Goal: Information Seeking & Learning: Learn about a topic

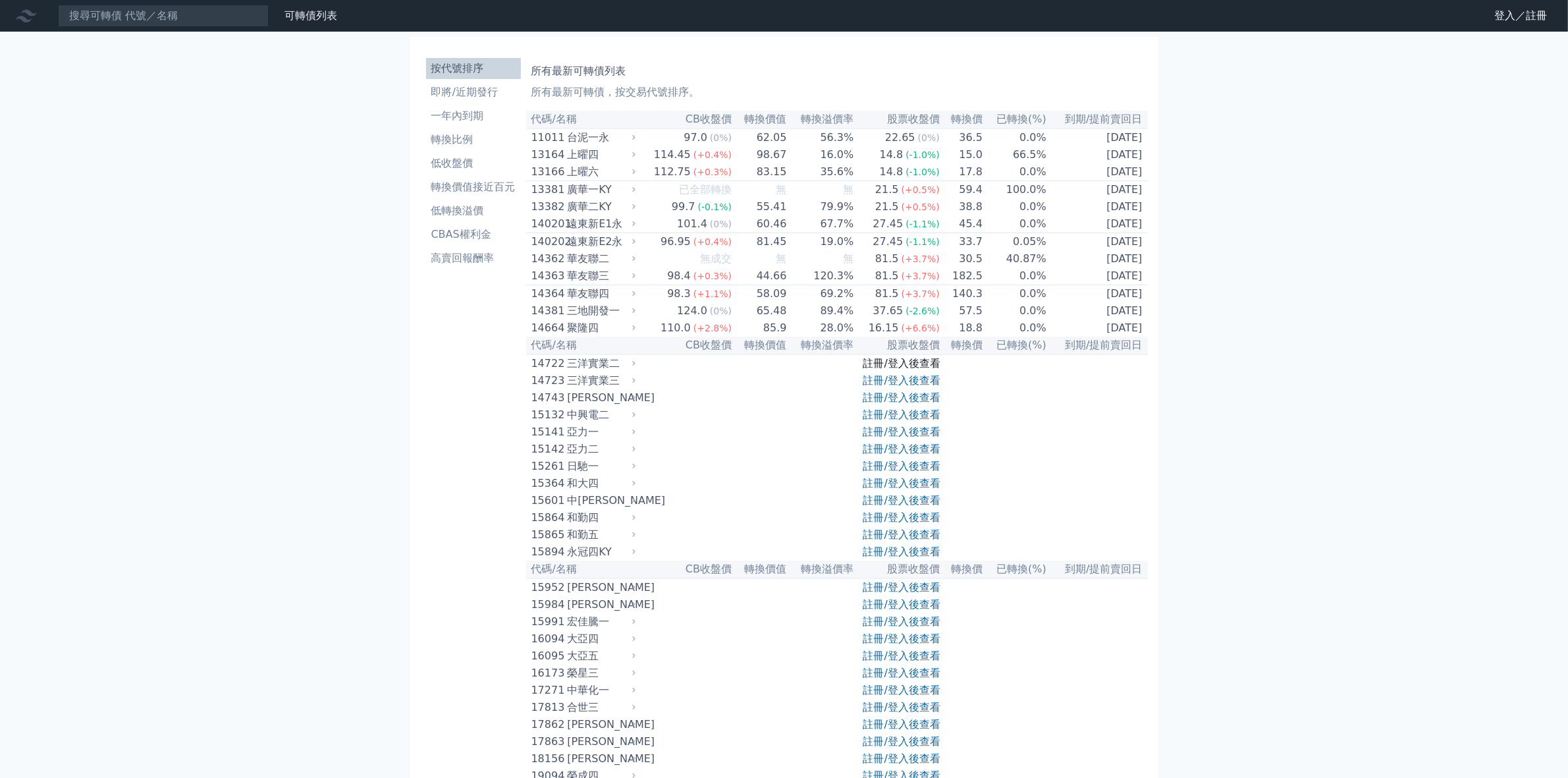
click at [886, 370] on link "註冊/登入後查看" at bounding box center [902, 362] width 77 height 12
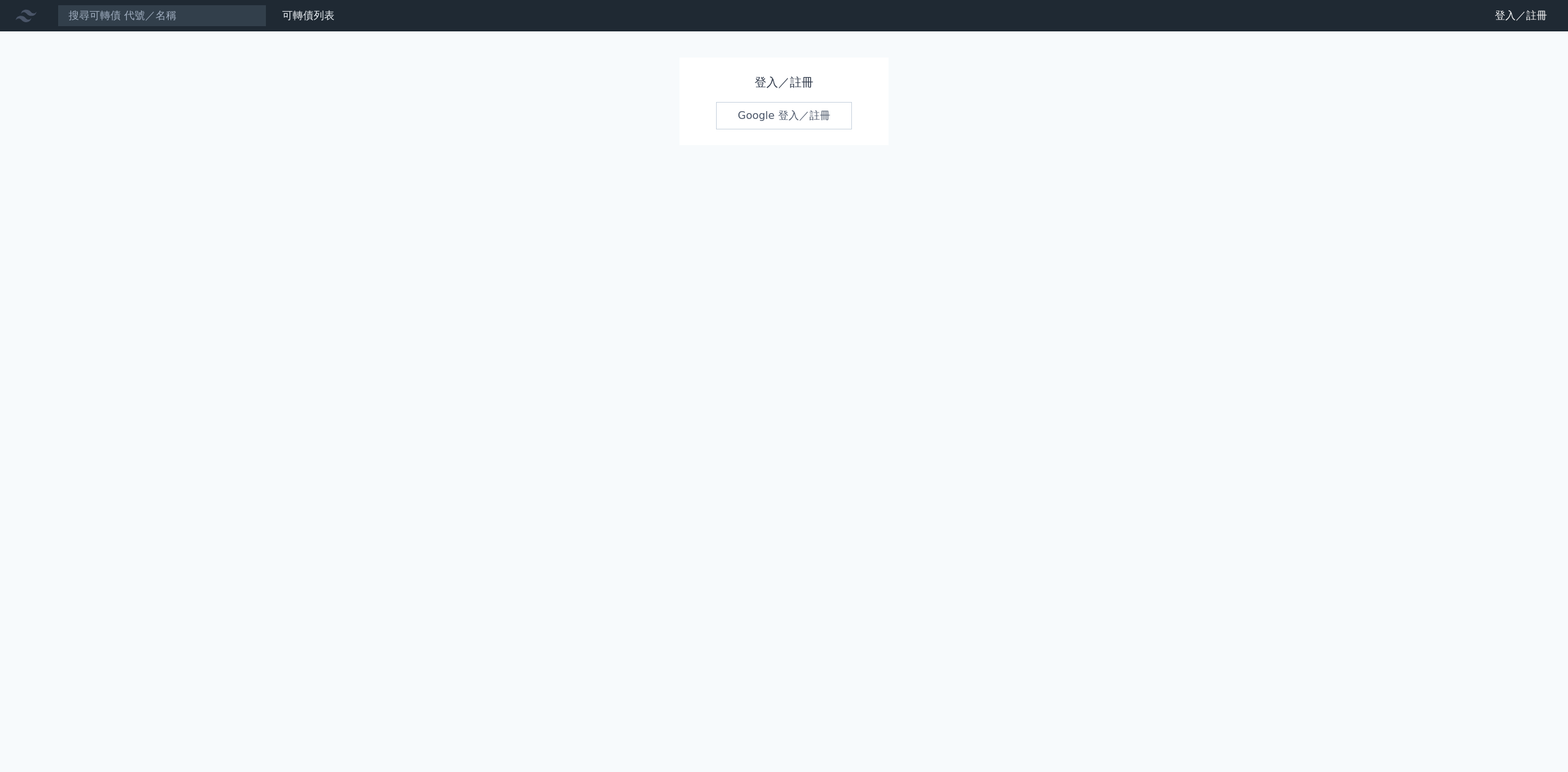
click at [772, 118] on link "Google 登入／註冊" at bounding box center [784, 116] width 136 height 27
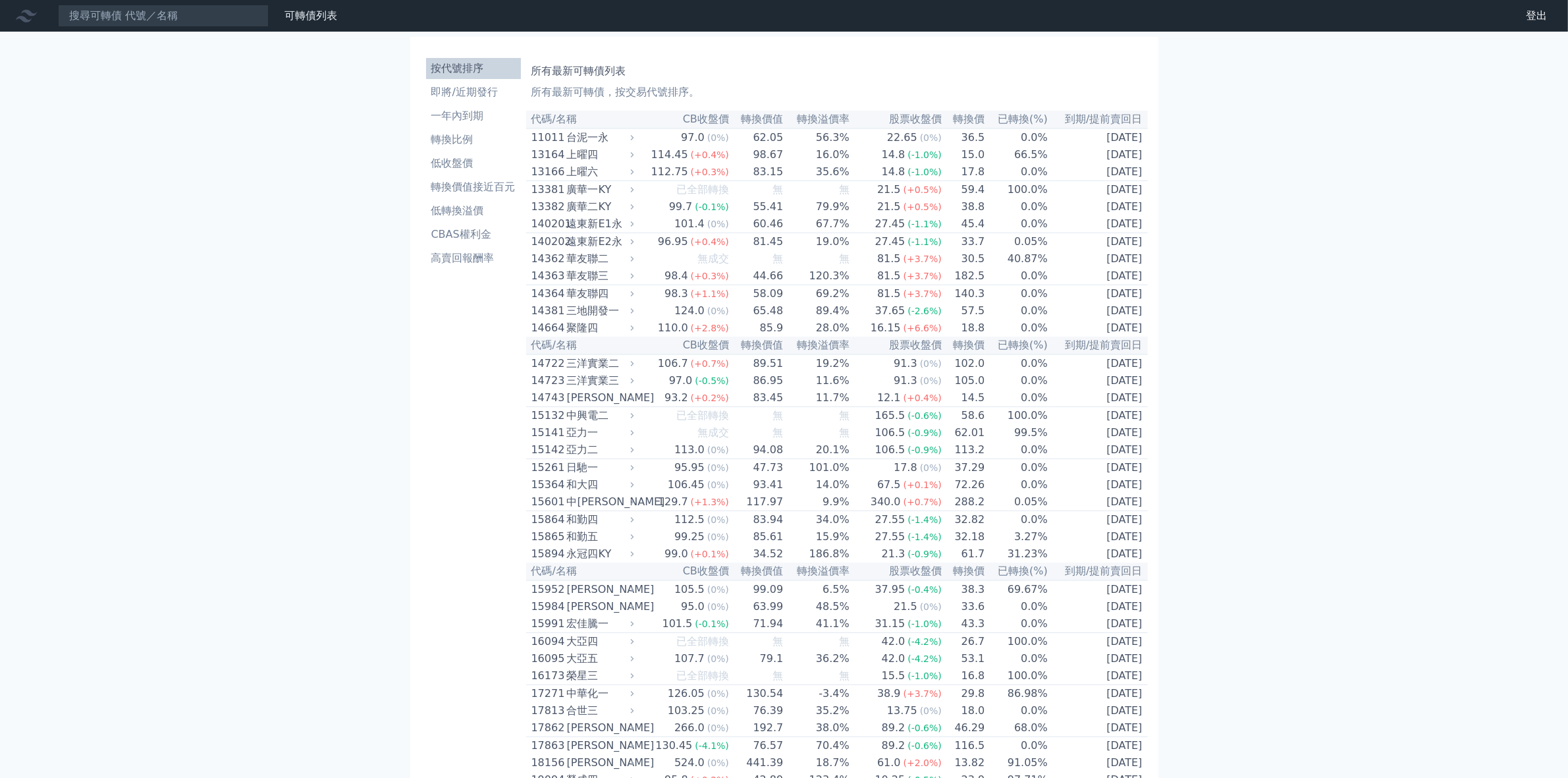
click at [588, 284] on div "華友聯三" at bounding box center [600, 276] width 65 height 16
click at [720, 281] on span "(+0.3%)" at bounding box center [710, 275] width 38 height 11
drag, startPoint x: 805, startPoint y: 294, endPoint x: 838, endPoint y: 293, distance: 33.0
click at [805, 285] on td "120.3%" at bounding box center [817, 276] width 66 height 18
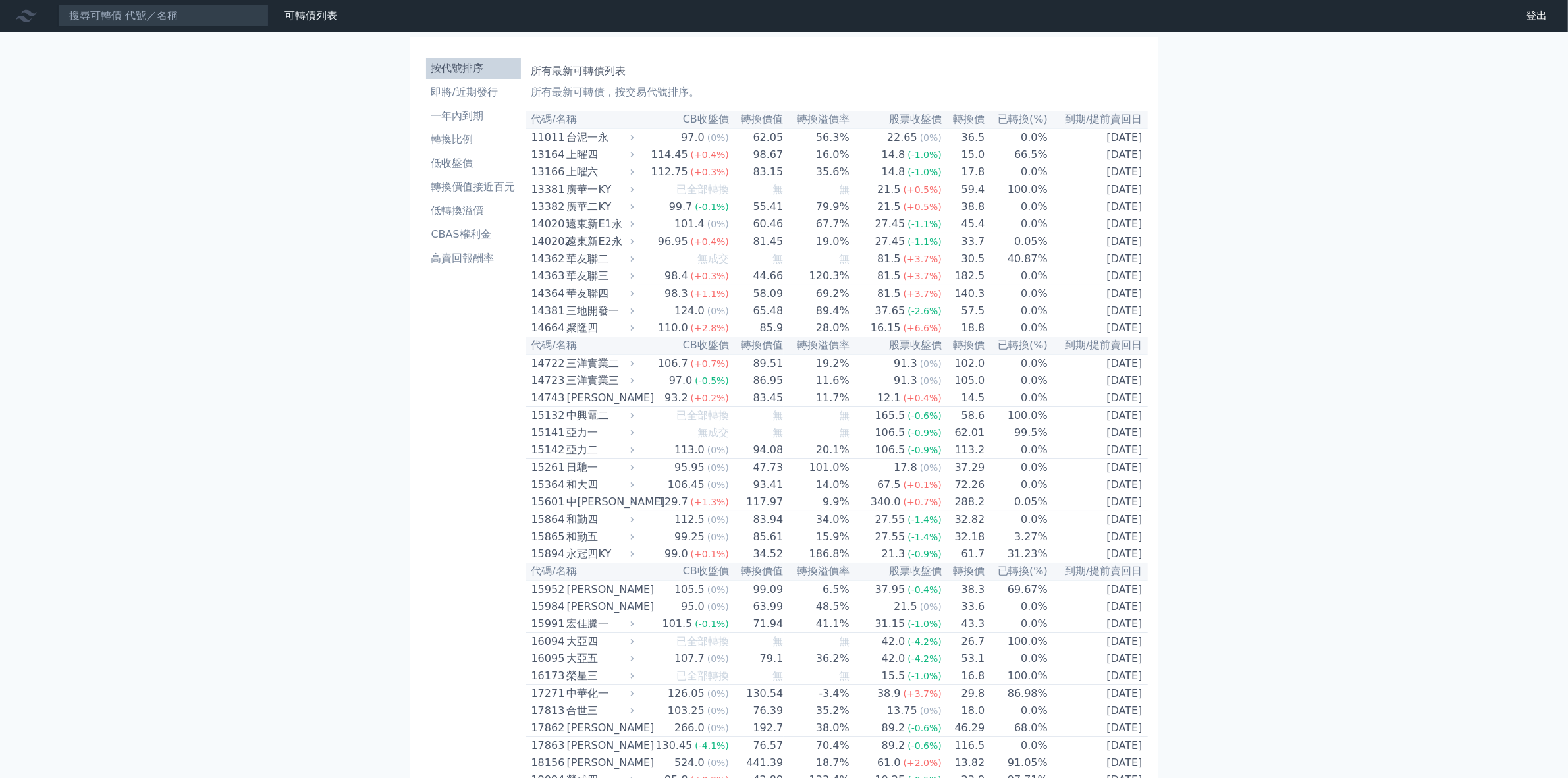
drag, startPoint x: 864, startPoint y: 291, endPoint x: 771, endPoint y: 303, distance: 93.8
click at [863, 285] on td "81.5 (+3.7%)" at bounding box center [897, 276] width 92 height 18
click at [596, 302] on div "華友聯四" at bounding box center [600, 294] width 65 height 16
click at [597, 319] on div "三地開發一" at bounding box center [600, 311] width 65 height 16
click at [583, 336] on div "聚隆四" at bounding box center [600, 328] width 65 height 16
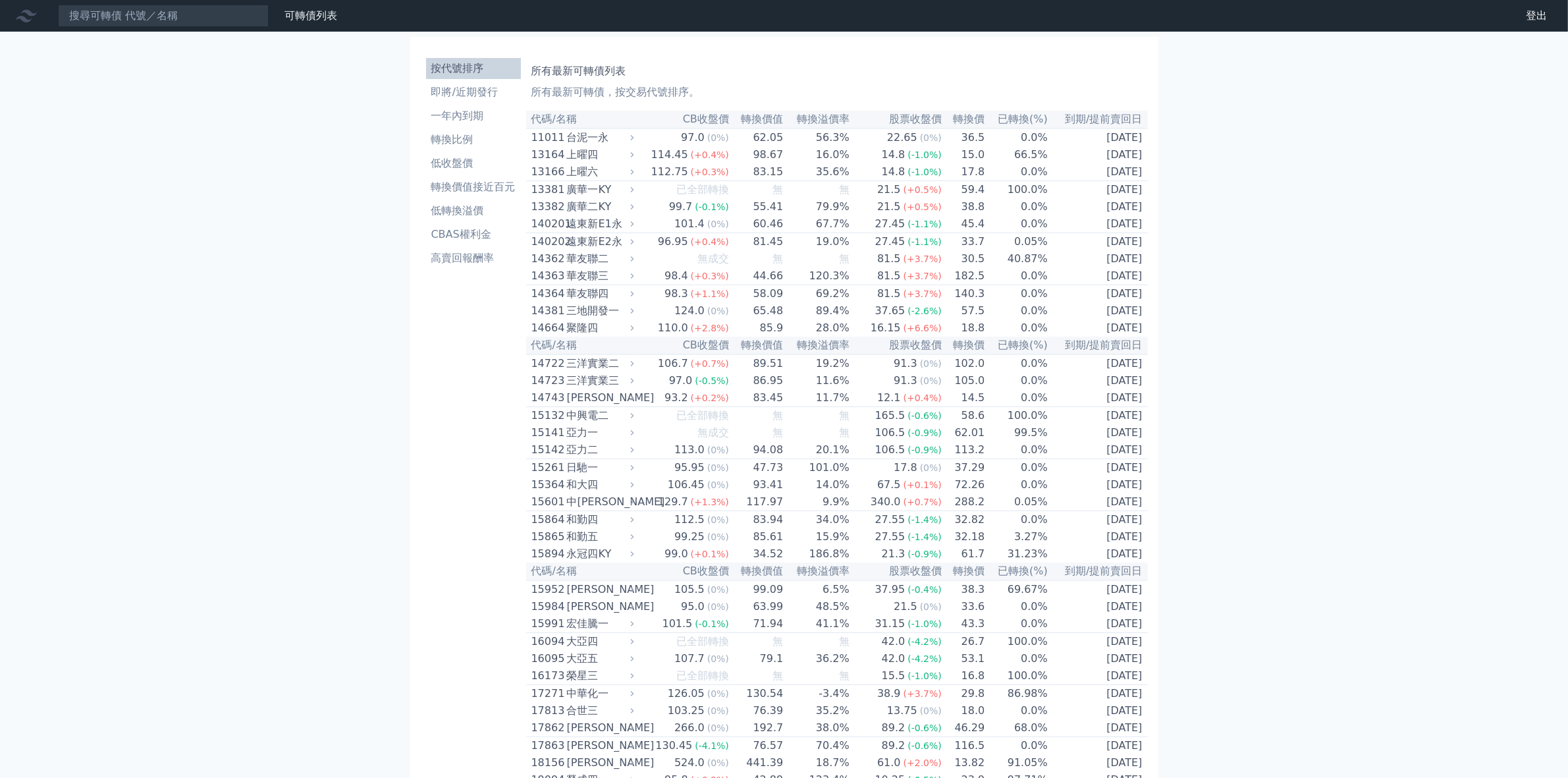
click at [583, 354] on th "代碼/名稱" at bounding box center [582, 345] width 111 height 18
click at [935, 595] on span "(-0.4%)" at bounding box center [925, 590] width 35 height 11
